Goal: Find specific page/section: Find specific page/section

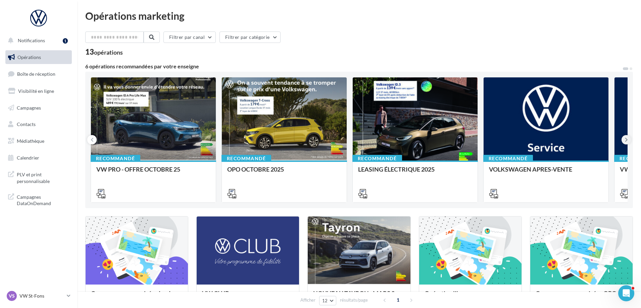
click at [625, 138] on icon at bounding box center [626, 140] width 3 height 7
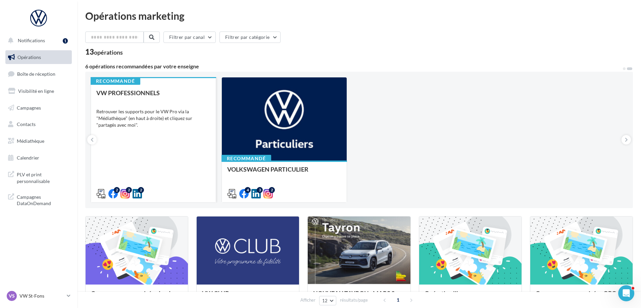
click at [168, 127] on div "VW PROFESSIONNELS Retrouver les supports pour le VW Pro via la "Médiathèque" (e…" at bounding box center [153, 143] width 114 height 107
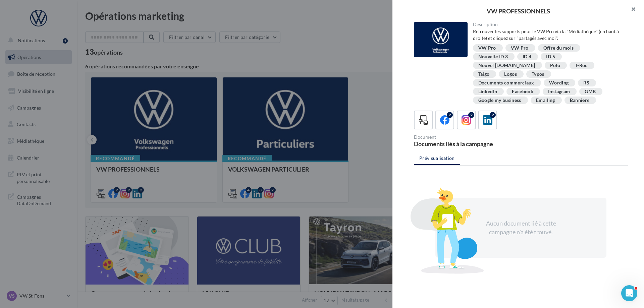
click at [631, 5] on button "button" at bounding box center [630, 10] width 27 height 20
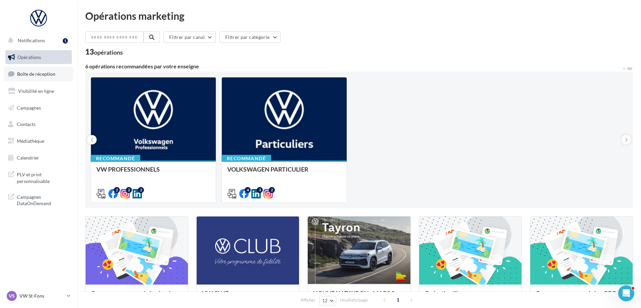
click at [47, 77] on span "Boîte de réception" at bounding box center [36, 74] width 38 height 6
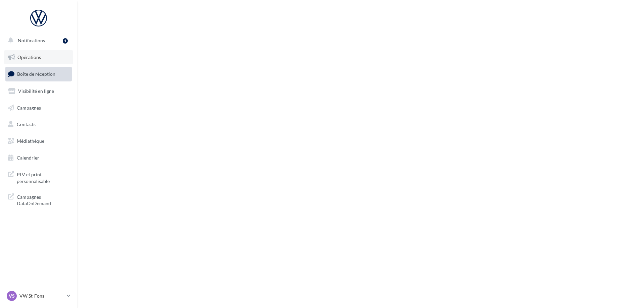
click at [34, 57] on span "Opérations" at bounding box center [28, 57] width 23 height 6
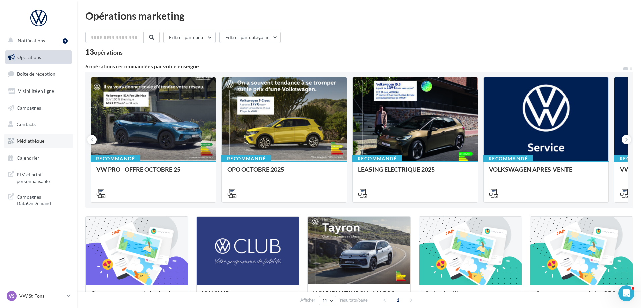
click at [33, 140] on span "Médiathèque" at bounding box center [31, 141] width 28 height 6
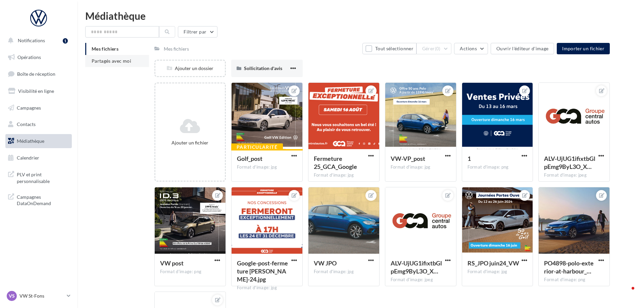
click at [127, 63] on span "Partagés avec moi" at bounding box center [112, 61] width 40 height 6
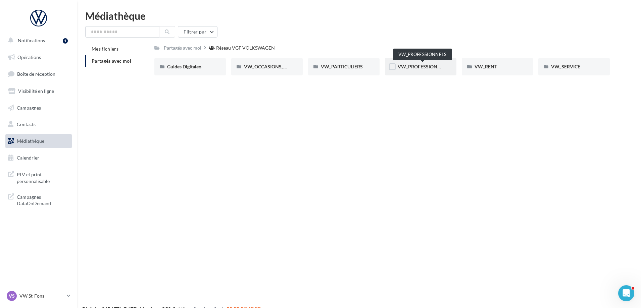
click at [424, 68] on span "VW_PROFESSIONNELS" at bounding box center [423, 67] width 51 height 6
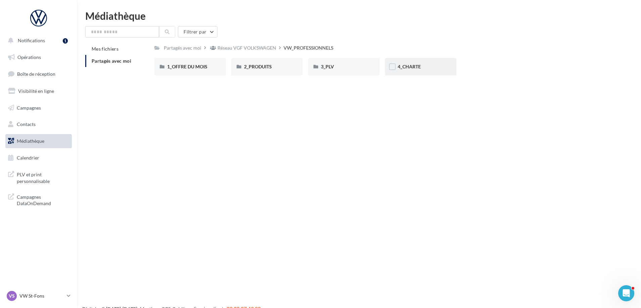
click at [418, 69] on span "4_CHARTE" at bounding box center [409, 67] width 23 height 6
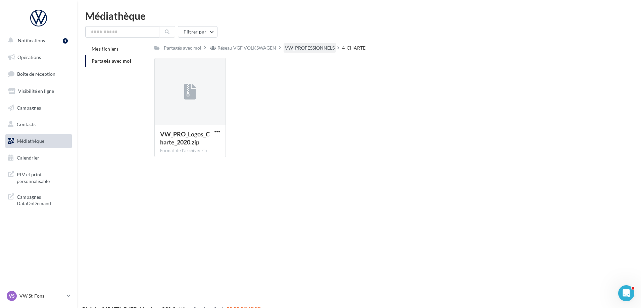
click at [308, 49] on div "VW_PROFESSIONNELS" at bounding box center [310, 48] width 50 height 7
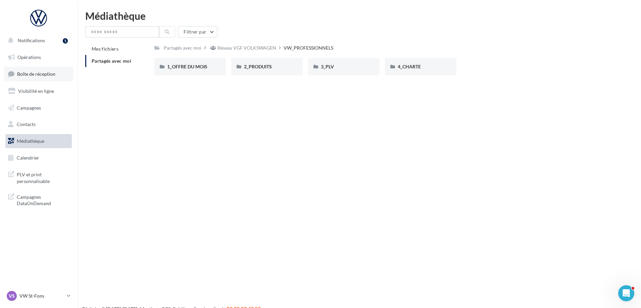
click at [48, 72] on span "Boîte de réception" at bounding box center [36, 74] width 38 height 6
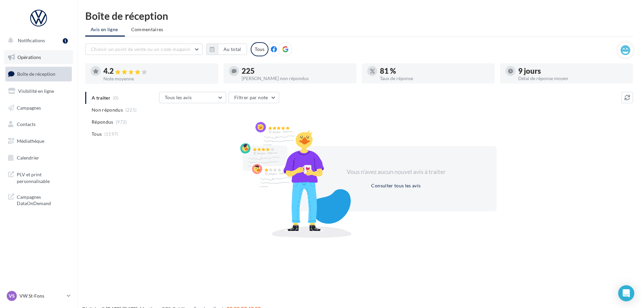
click at [39, 54] on span "Opérations" at bounding box center [28, 57] width 23 height 6
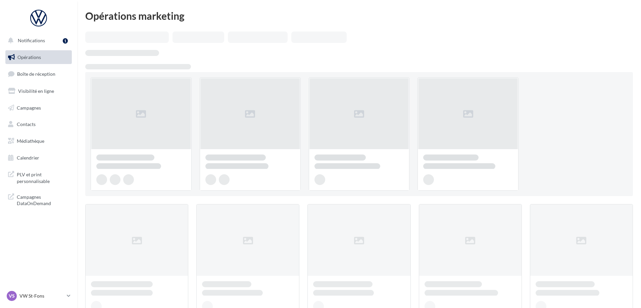
click at [24, 138] on span "Médiathèque" at bounding box center [31, 141] width 28 height 6
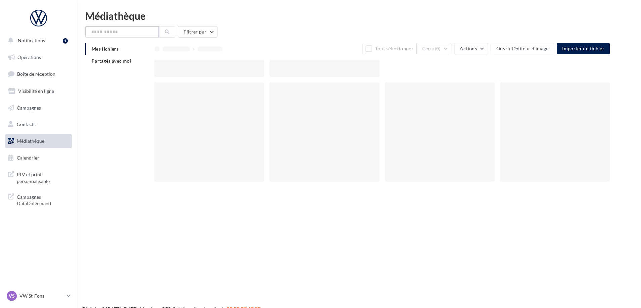
click at [122, 33] on input "text" at bounding box center [122, 31] width 74 height 11
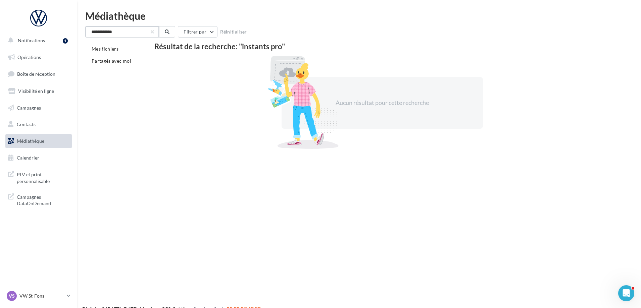
click at [107, 29] on input "**********" at bounding box center [122, 31] width 74 height 11
click at [113, 31] on input "**********" at bounding box center [122, 31] width 74 height 11
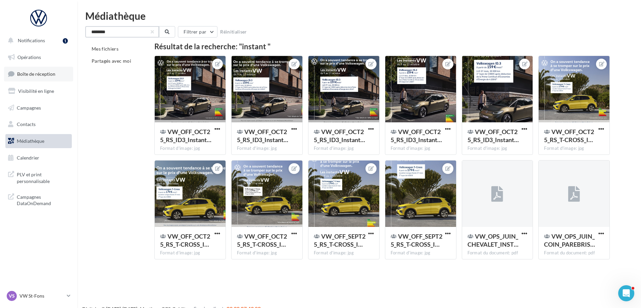
type input "*******"
click at [33, 75] on span "Boîte de réception" at bounding box center [36, 74] width 38 height 6
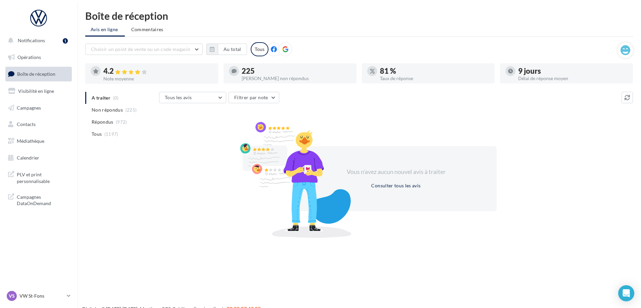
click at [28, 62] on link "Opérations" at bounding box center [38, 57] width 69 height 14
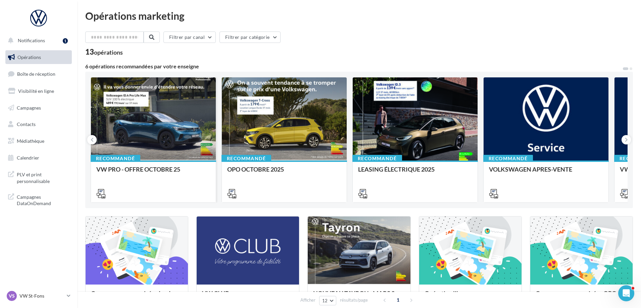
click at [107, 124] on div at bounding box center [153, 120] width 125 height 84
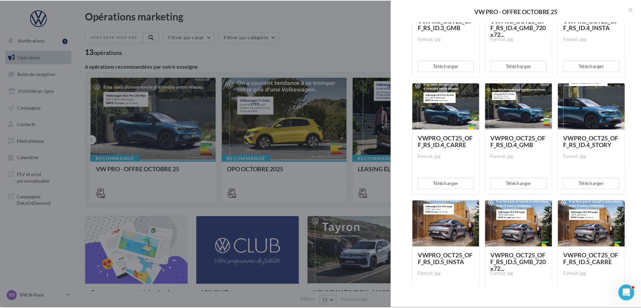
scroll to position [537, 0]
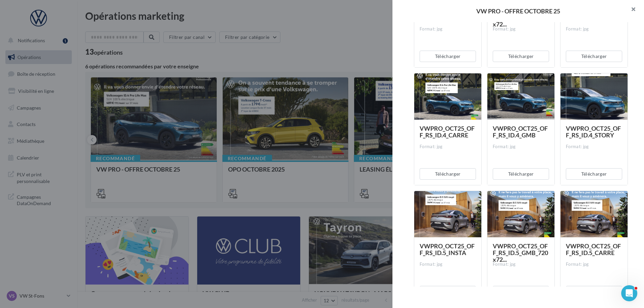
click at [633, 5] on button "button" at bounding box center [630, 10] width 27 height 20
